Goal: Information Seeking & Learning: Learn about a topic

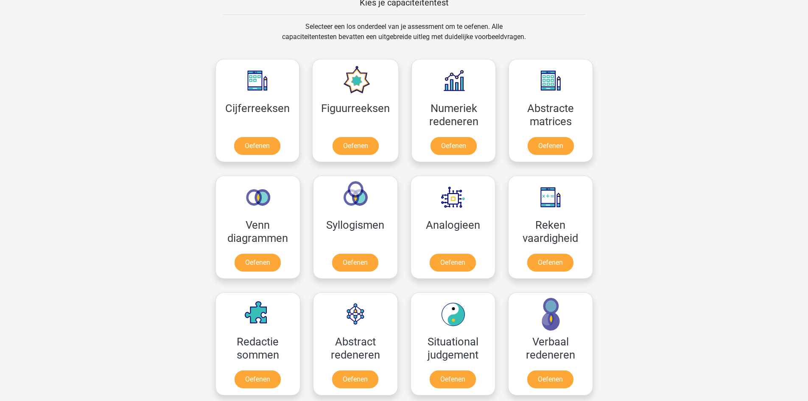
scroll to position [339, 0]
click at [254, 150] on link "Oefenen" at bounding box center [257, 147] width 48 height 19
drag, startPoint x: 560, startPoint y: 102, endPoint x: 556, endPoint y: 99, distance: 4.5
click at [560, 138] on link "Oefenen" at bounding box center [550, 147] width 48 height 19
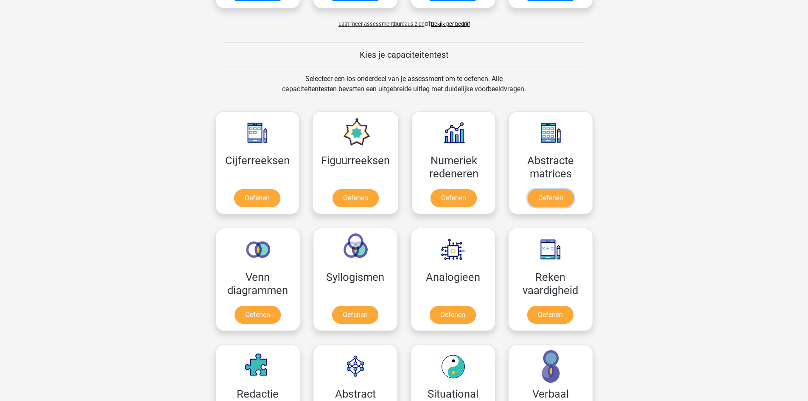
scroll to position [254, 0]
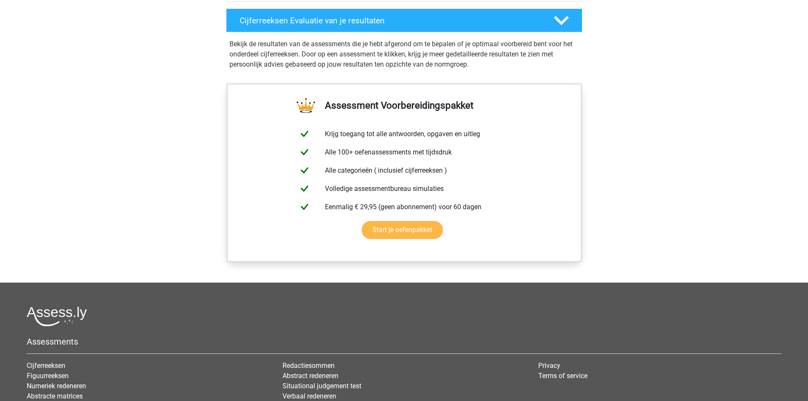
scroll to position [594, 0]
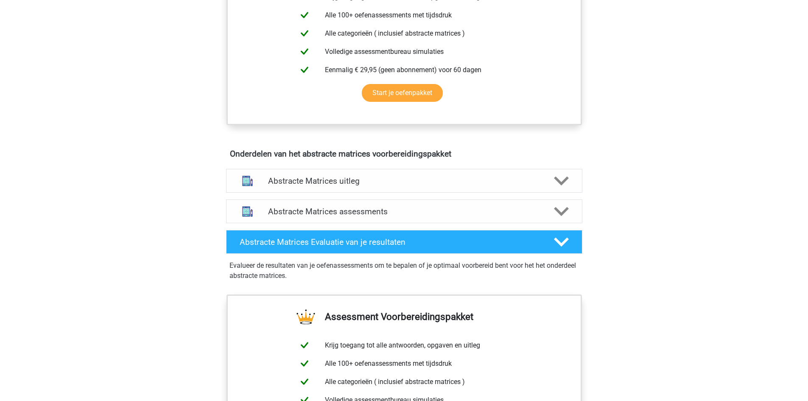
scroll to position [424, 0]
